Goal: Information Seeking & Learning: Check status

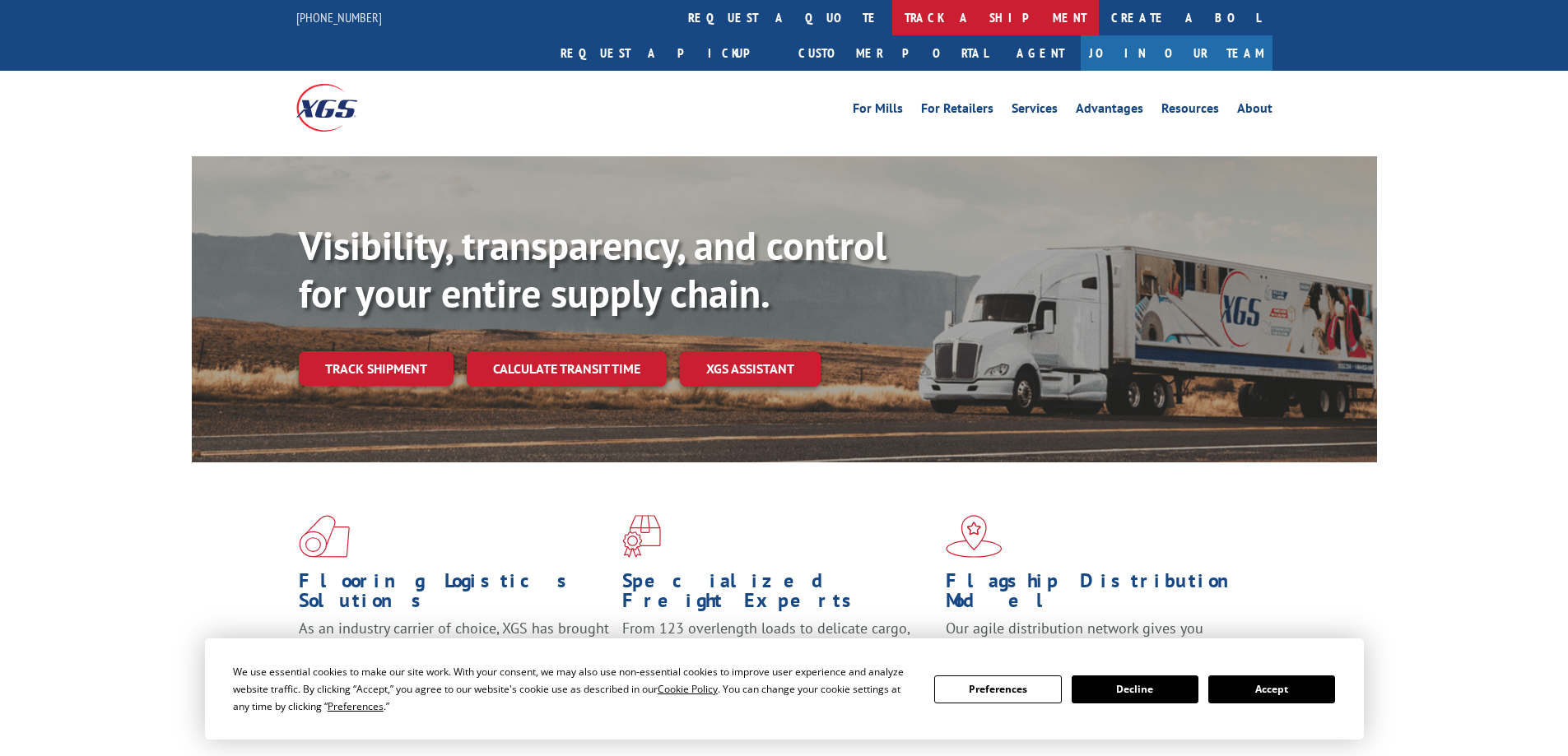
click at [892, 22] on link "track a shipment" at bounding box center [996, 18] width 207 height 35
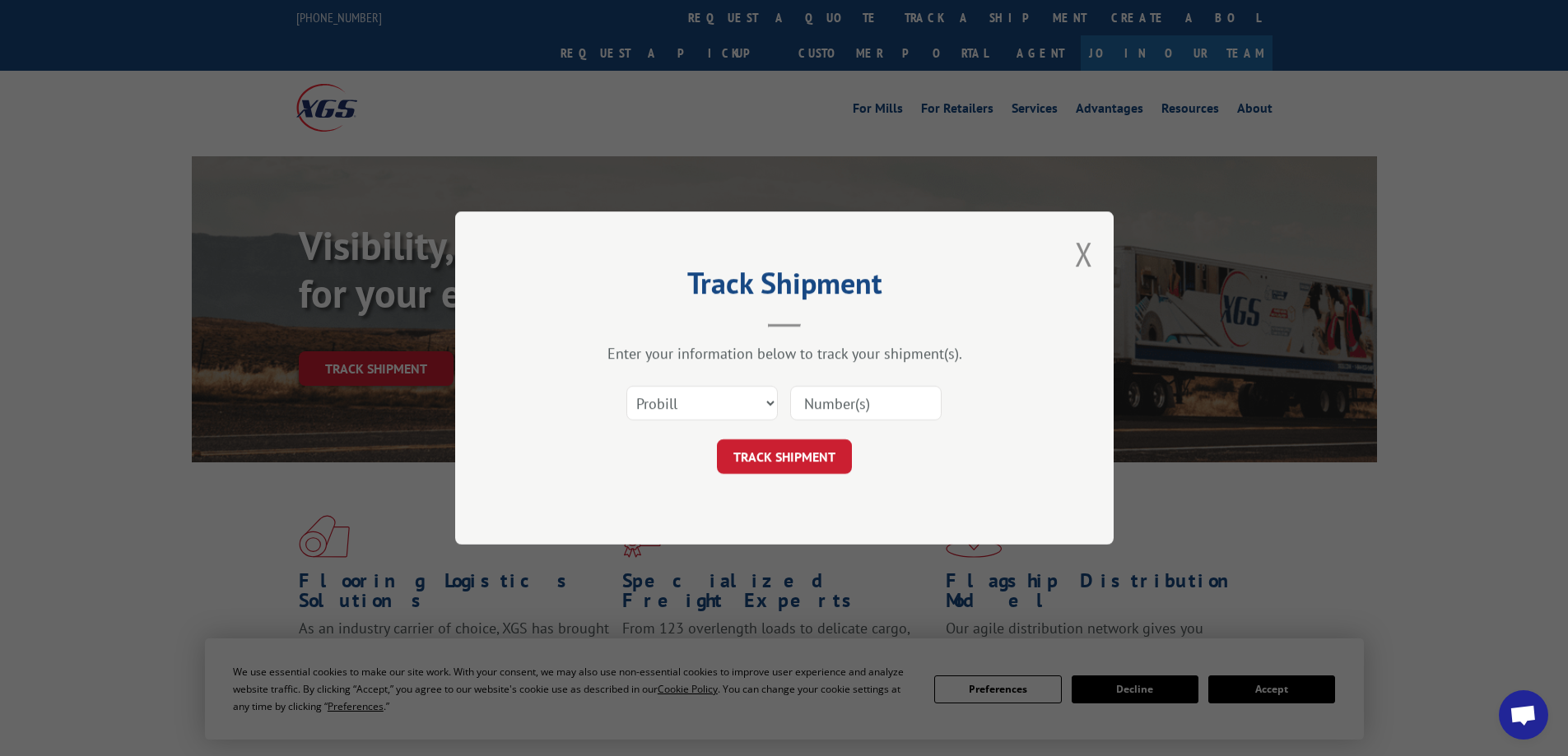
click at [827, 399] on input at bounding box center [865, 403] width 151 height 34
paste input "17496905"
type input "17496905"
click at [766, 456] on button "TRACK SHIPMENT" at bounding box center [784, 456] width 135 height 34
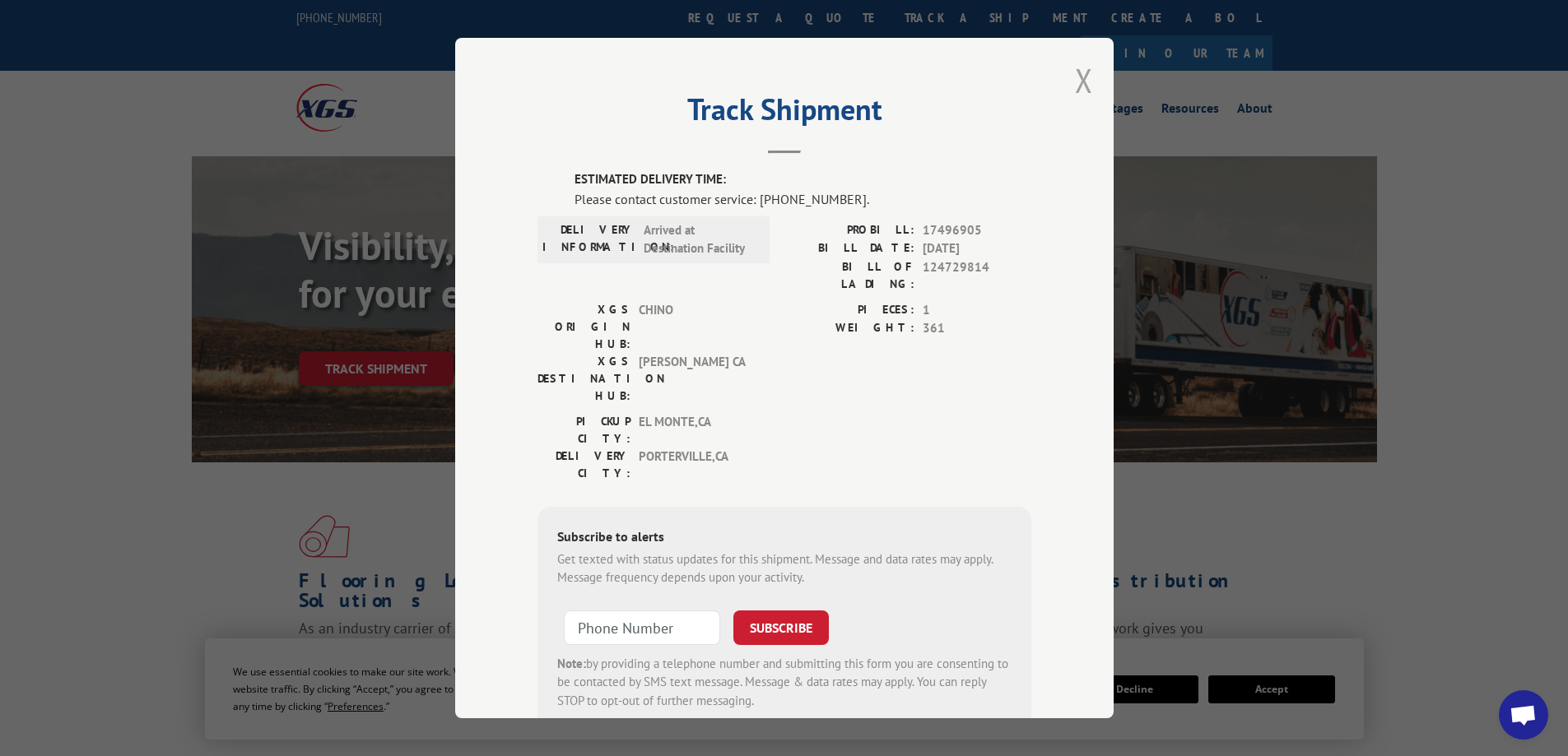
click at [1075, 82] on button "Close modal" at bounding box center [1084, 79] width 18 height 43
